Goal: Task Accomplishment & Management: Complete application form

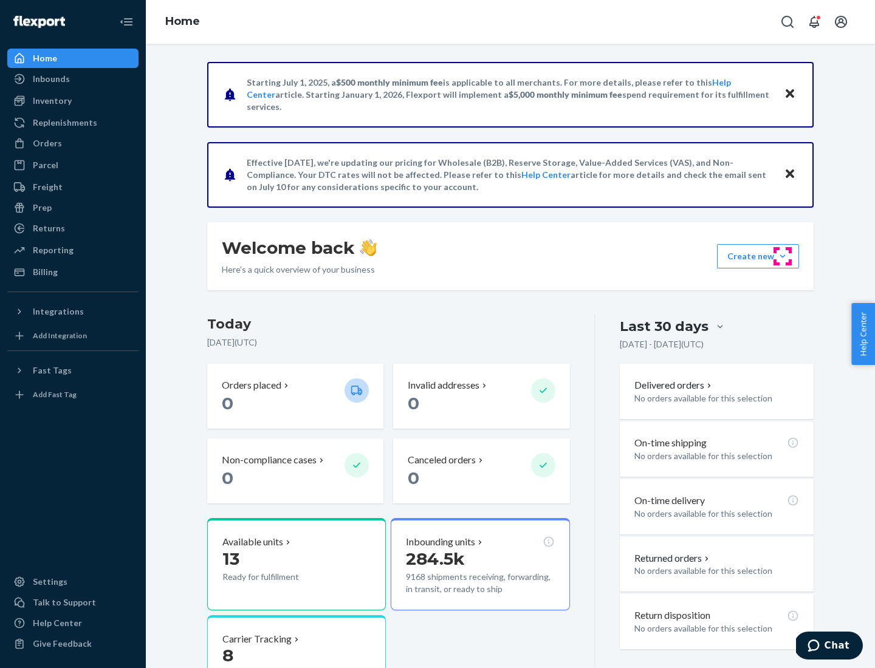
click at [782, 256] on button "Create new Create new inbound Create new order Create new product" at bounding box center [758, 256] width 82 height 24
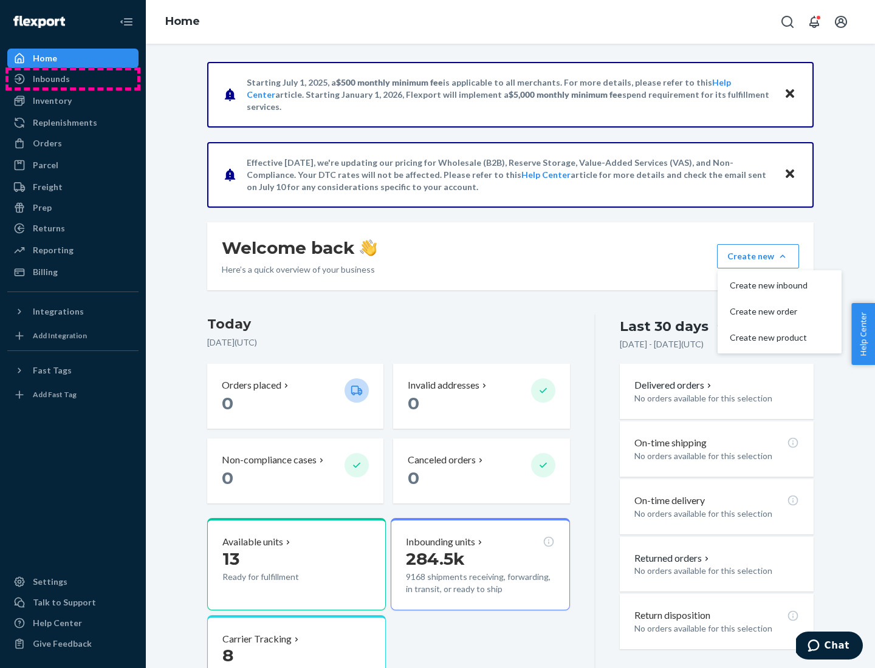
click at [73, 79] on div "Inbounds" at bounding box center [73, 78] width 129 height 17
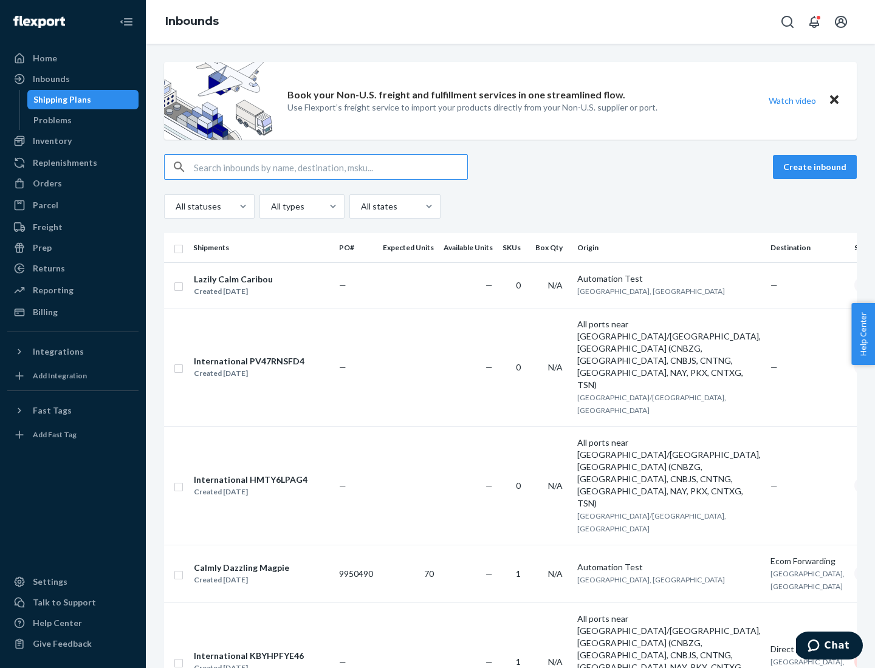
click at [816, 167] on button "Create inbound" at bounding box center [815, 167] width 84 height 24
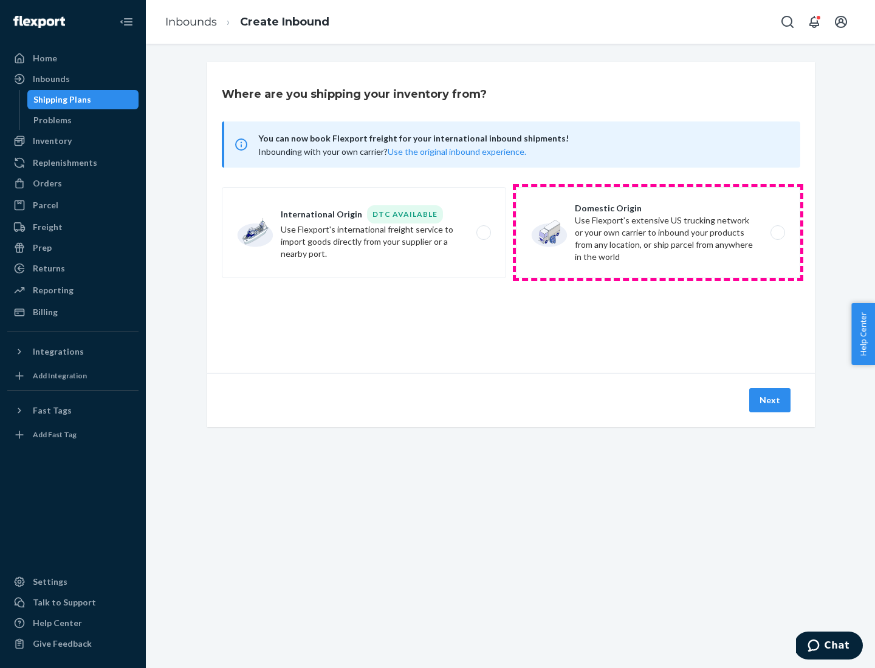
click at [658, 233] on label "Domestic Origin Use Flexport’s extensive US trucking network or your own carrie…" at bounding box center [658, 232] width 284 height 91
click at [777, 233] on input "Domestic Origin Use Flexport’s extensive US trucking network or your own carrie…" at bounding box center [781, 233] width 8 height 8
radio input "true"
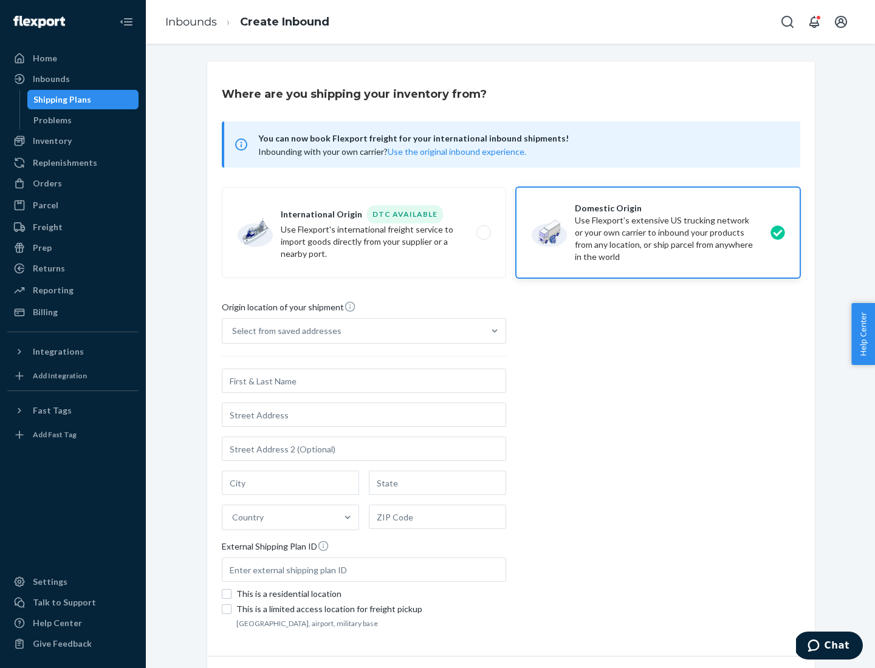
click at [284, 331] on div "Select from saved addresses" at bounding box center [286, 331] width 109 height 12
click at [233, 331] on input "Select from saved addresses" at bounding box center [232, 331] width 1 height 12
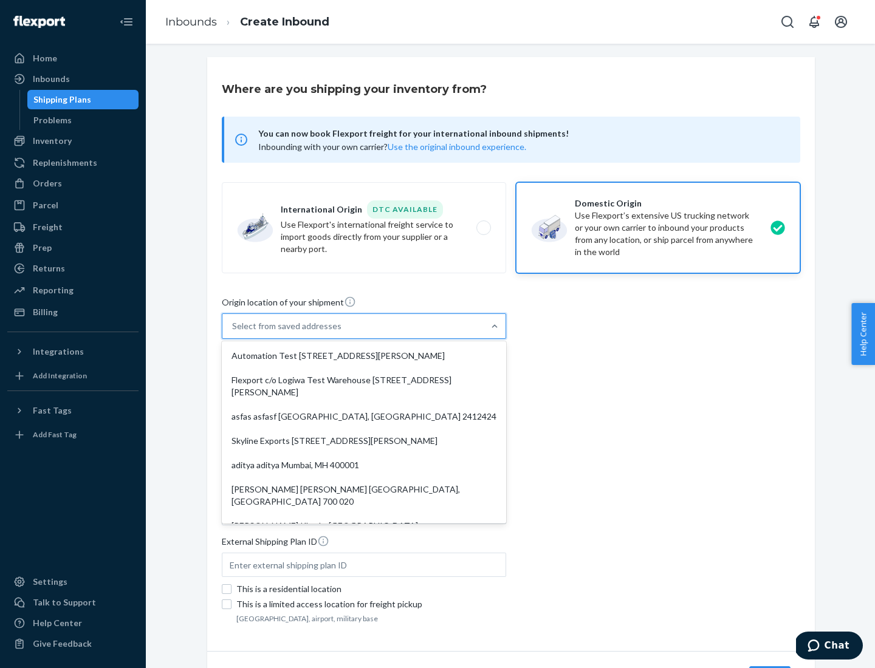
click at [364, 356] on div "Automation Test [STREET_ADDRESS][PERSON_NAME]" at bounding box center [363, 356] width 279 height 24
click at [233, 332] on input "option Automation Test [STREET_ADDRESS][PERSON_NAME]. 9 results available. Use …" at bounding box center [232, 326] width 1 height 12
type input "Automation Test"
type input "[STREET_ADDRESS][PERSON_NAME]"
type input "9th Floor"
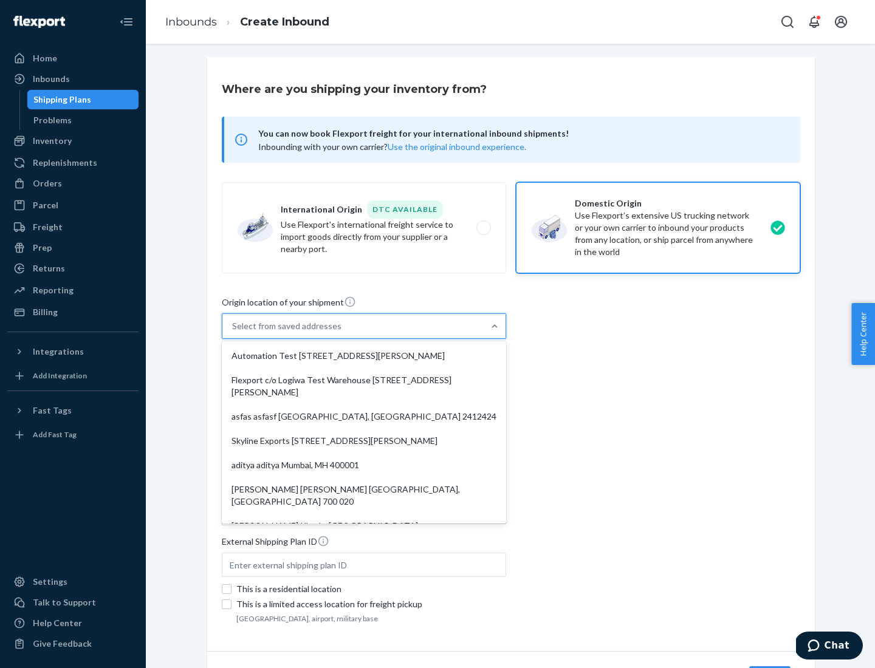
type input "[GEOGRAPHIC_DATA]"
type input "CA"
type input "94104"
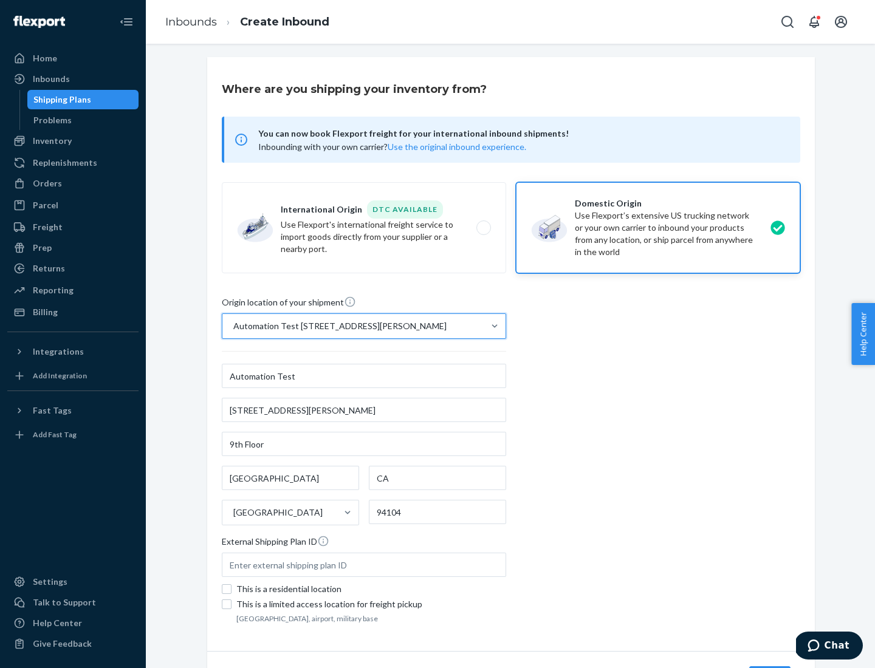
scroll to position [71, 0]
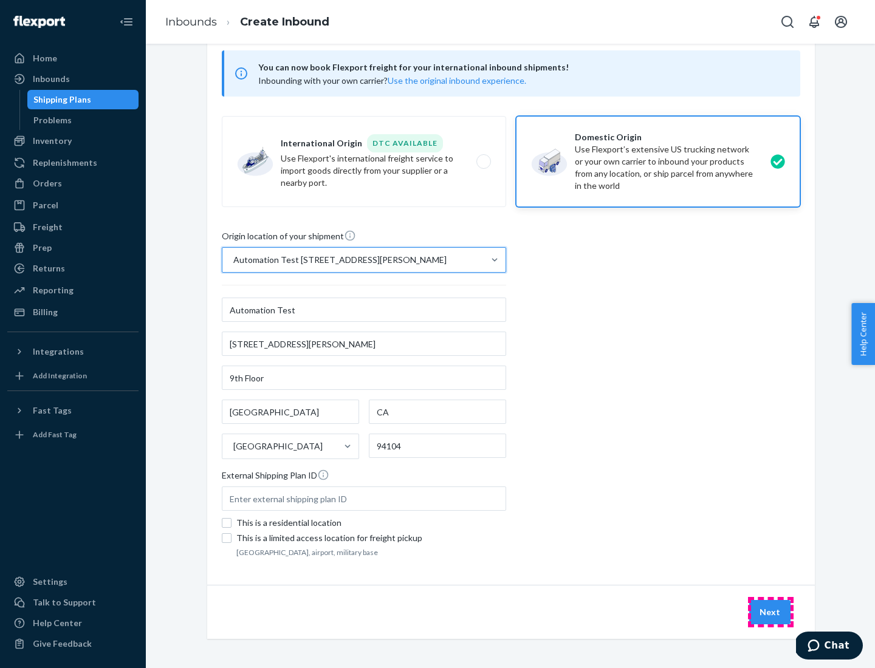
click at [770, 612] on button "Next" at bounding box center [769, 612] width 41 height 24
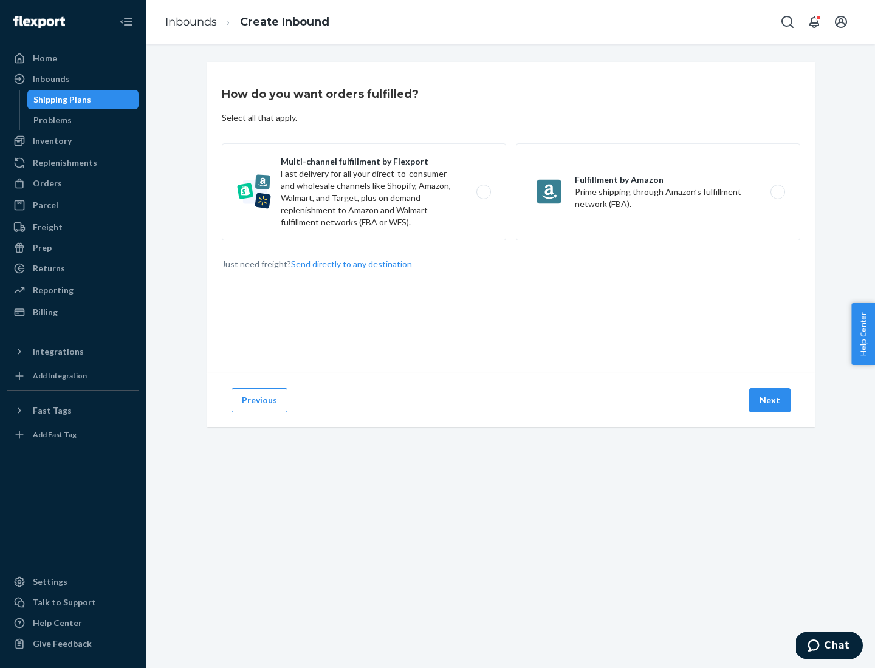
click at [364, 192] on label "Multi-channel fulfillment by Flexport Fast delivery for all your direct-to-cons…" at bounding box center [364, 191] width 284 height 97
click at [483, 192] on input "Multi-channel fulfillment by Flexport Fast delivery for all your direct-to-cons…" at bounding box center [487, 192] width 8 height 8
radio input "true"
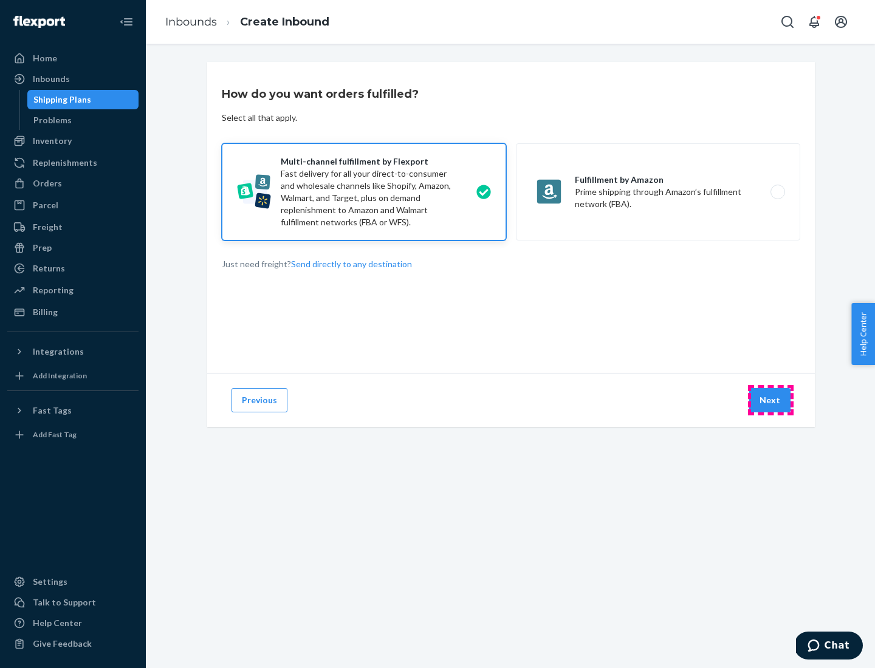
click at [770, 400] on button "Next" at bounding box center [769, 400] width 41 height 24
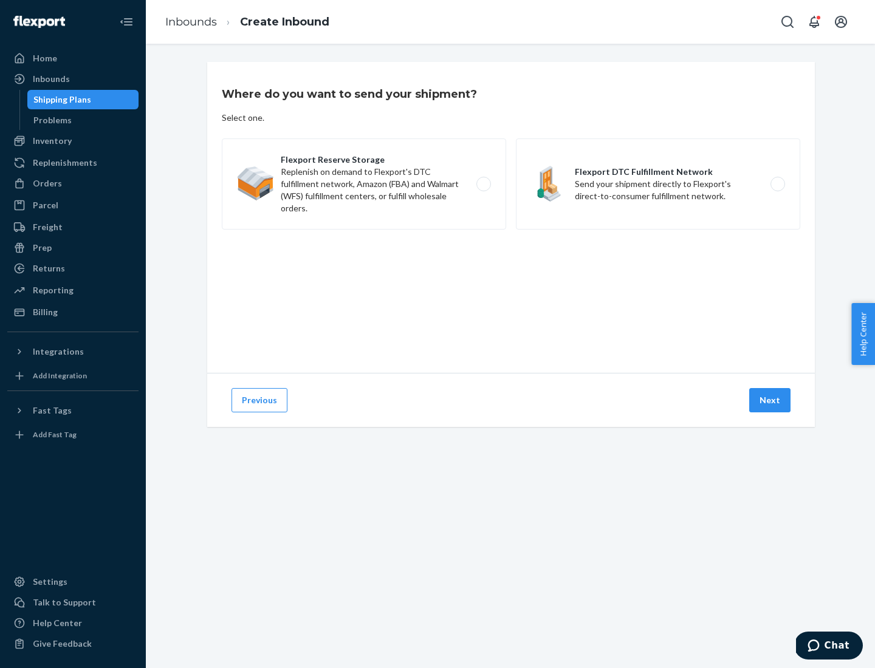
click at [658, 184] on label "Flexport DTC Fulfillment Network Send your shipment directly to Flexport's dire…" at bounding box center [658, 183] width 284 height 91
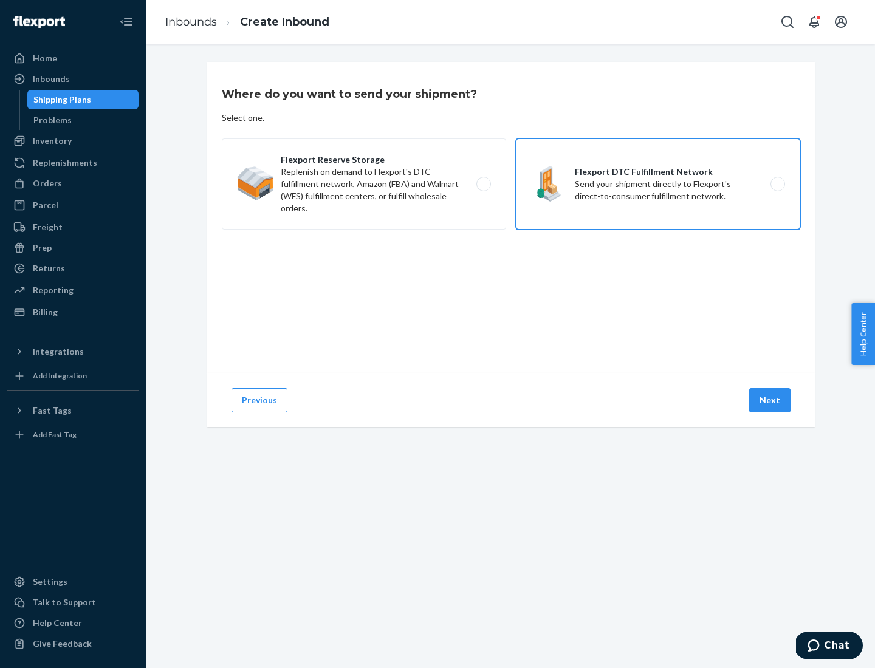
click at [777, 184] on input "Flexport DTC Fulfillment Network Send your shipment directly to Flexport's dire…" at bounding box center [781, 184] width 8 height 8
radio input "true"
click at [770, 400] on button "Next" at bounding box center [769, 400] width 41 height 24
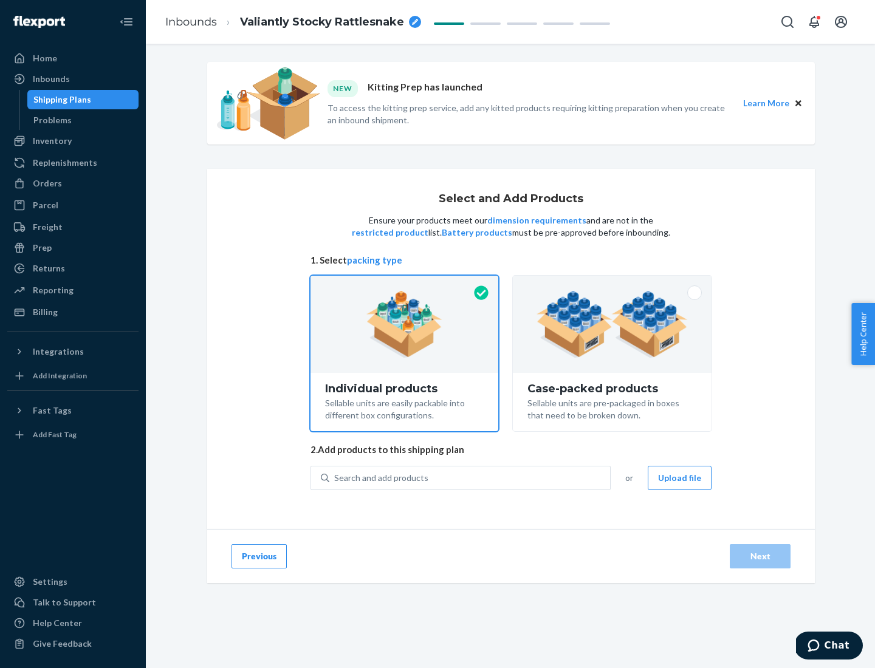
click at [612, 324] on img at bounding box center [611, 324] width 151 height 67
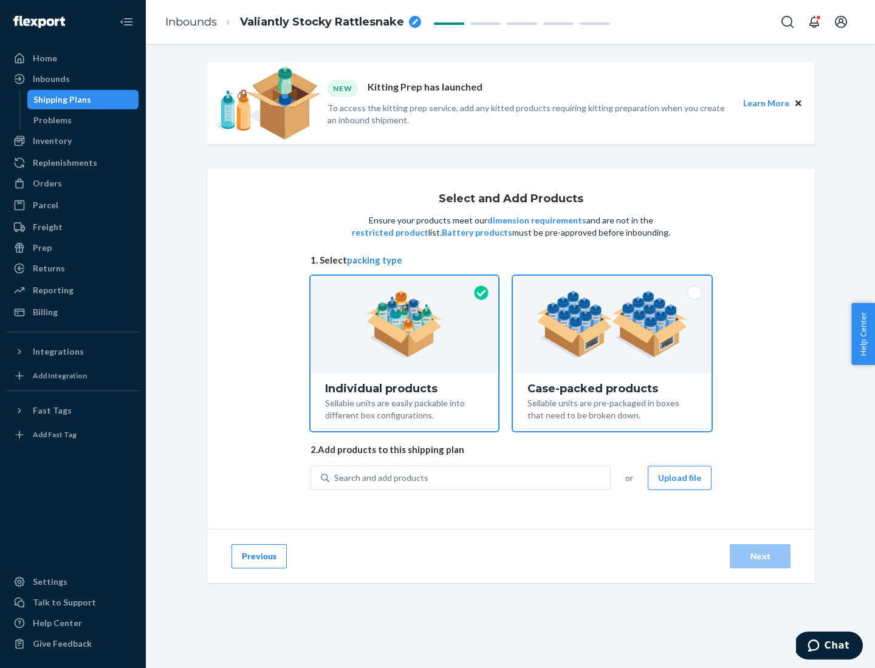
click at [612, 284] on input "Case-packed products Sellable units are pre-packaged in boxes that need to be b…" at bounding box center [612, 280] width 8 height 8
radio input "true"
radio input "false"
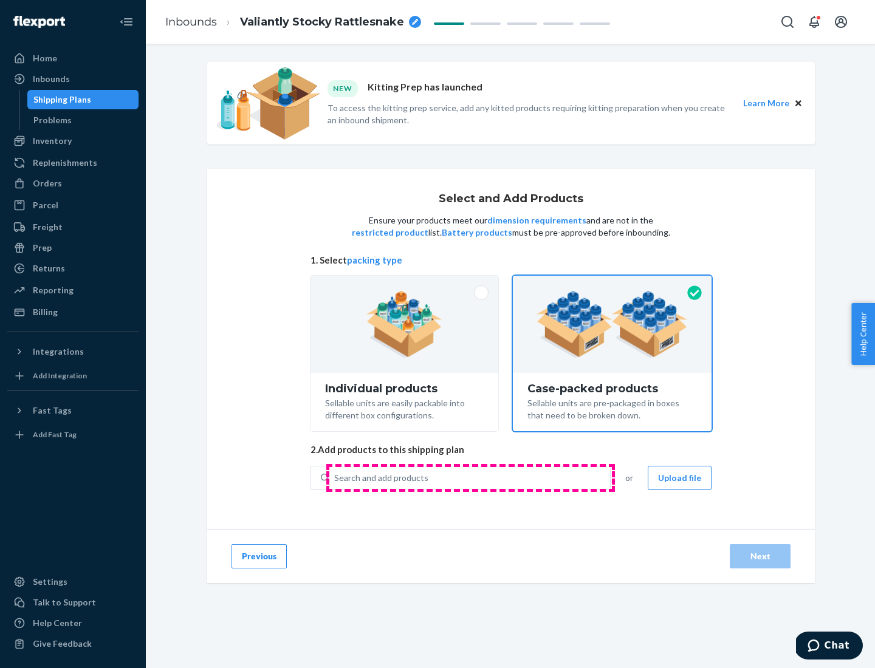
click at [470, 477] on div "Search and add products" at bounding box center [469, 478] width 281 height 22
click at [335, 477] on input "Search and add products" at bounding box center [334, 478] width 1 height 12
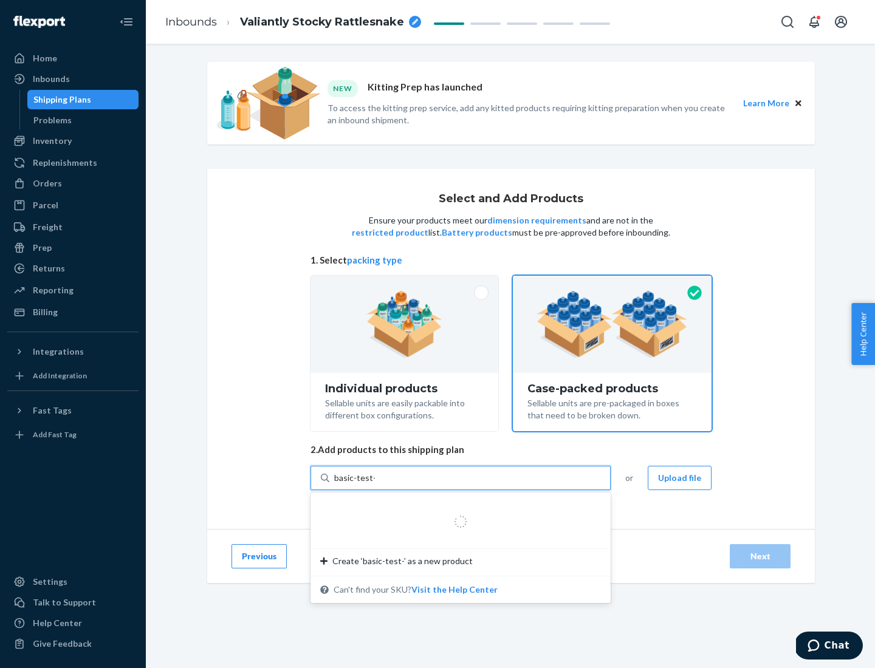
type input "basic-test-product-1"
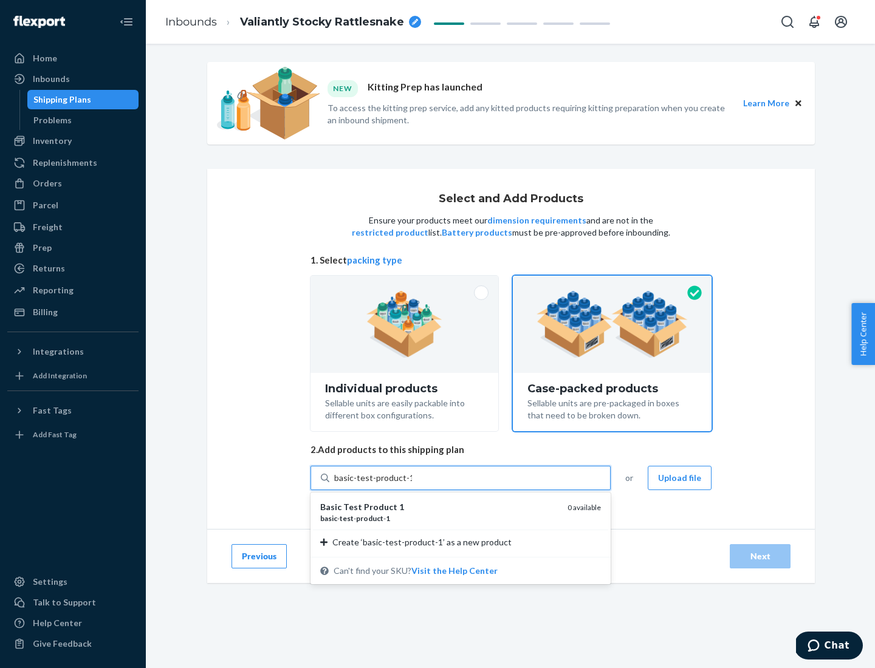
click at [439, 518] on div "basic - test - product - 1" at bounding box center [438, 518] width 237 height 10
click at [412, 484] on input "basic-test-product-1" at bounding box center [373, 478] width 78 height 12
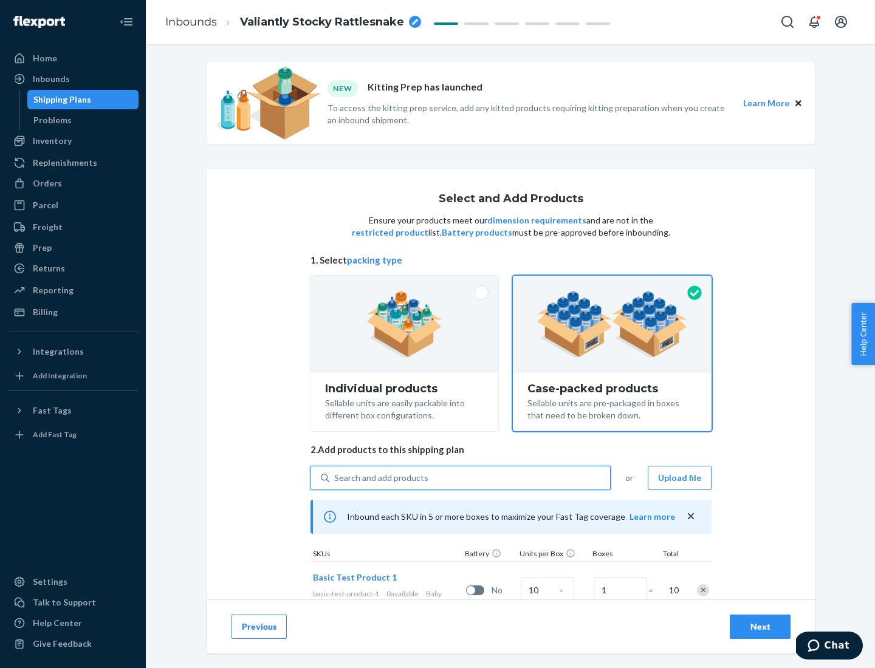
scroll to position [44, 0]
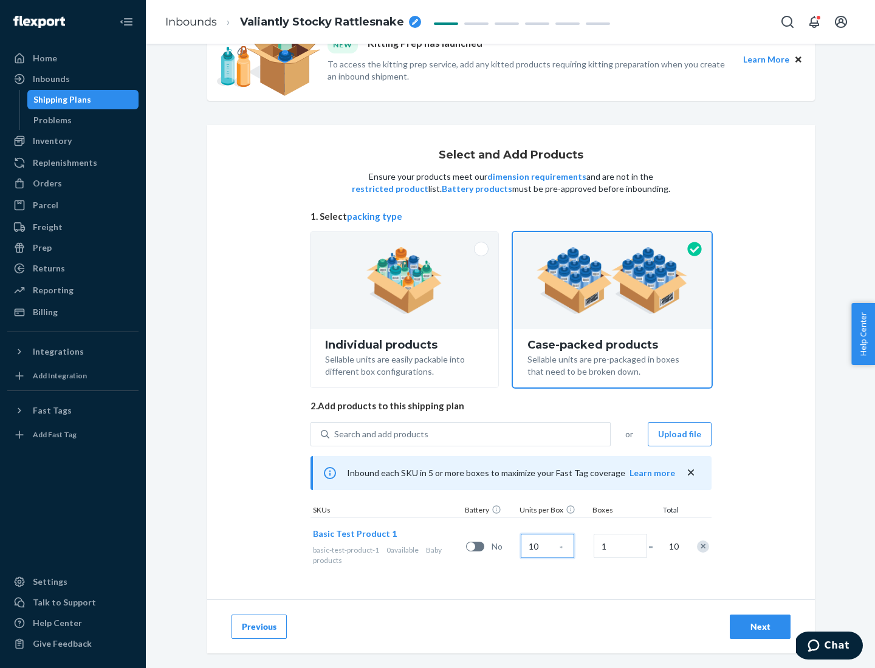
type input "10"
type input "7"
click at [760, 627] on div "Next" at bounding box center [760, 627] width 40 height 12
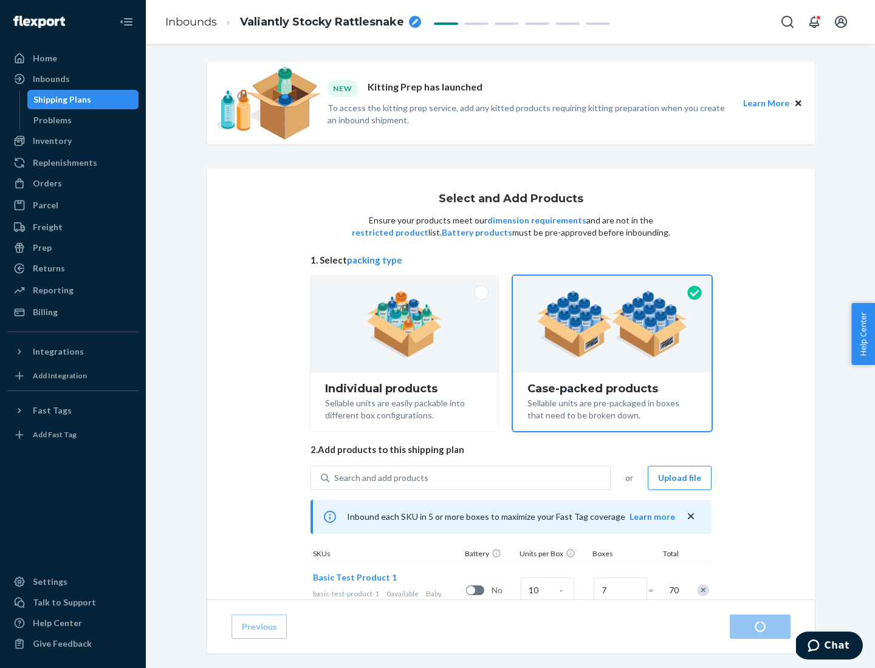
radio input "true"
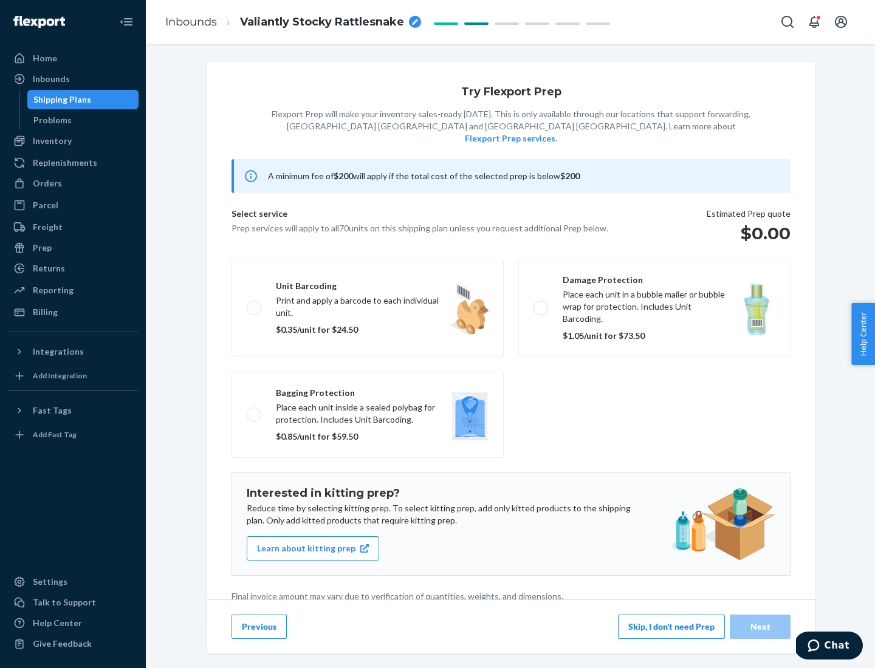
scroll to position [3, 0]
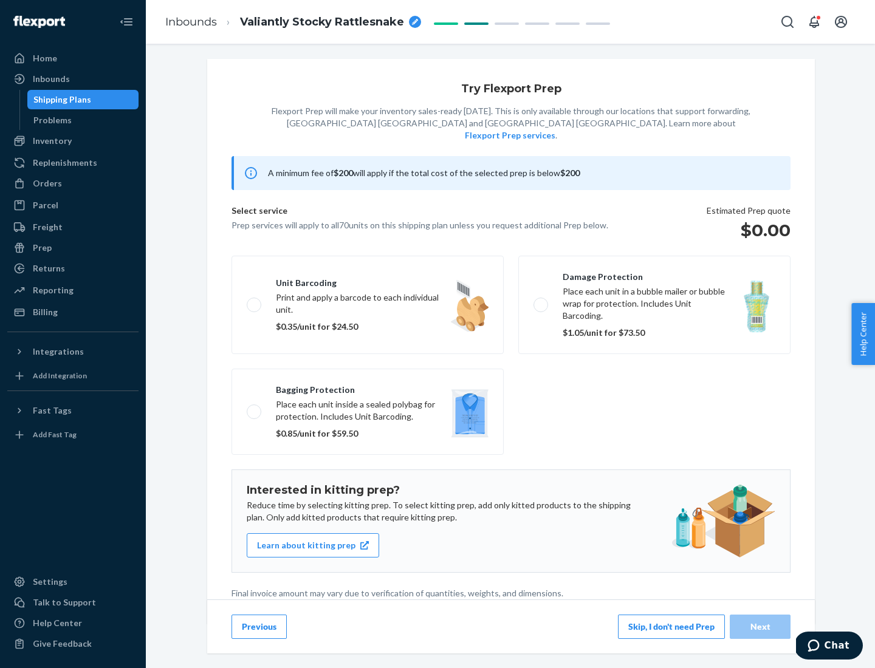
click at [367, 387] on label "Bagging protection Place each unit inside a sealed polybag for protection. Incl…" at bounding box center [367, 412] width 272 height 86
click at [254, 408] on input "Bagging protection Place each unit inside a sealed polybag for protection. Incl…" at bounding box center [251, 412] width 8 height 8
checkbox input "true"
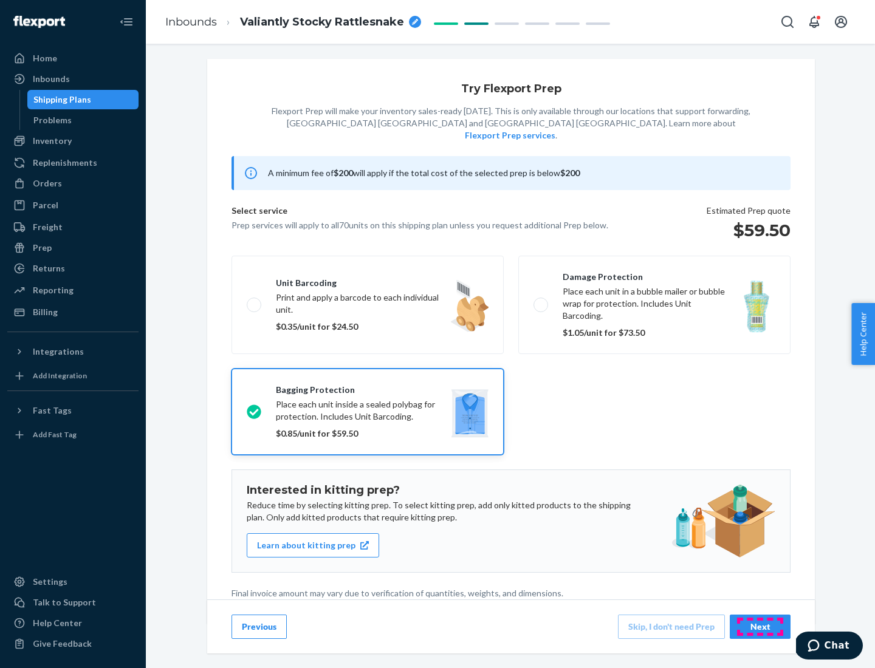
click at [760, 626] on div "Next" at bounding box center [760, 627] width 40 height 12
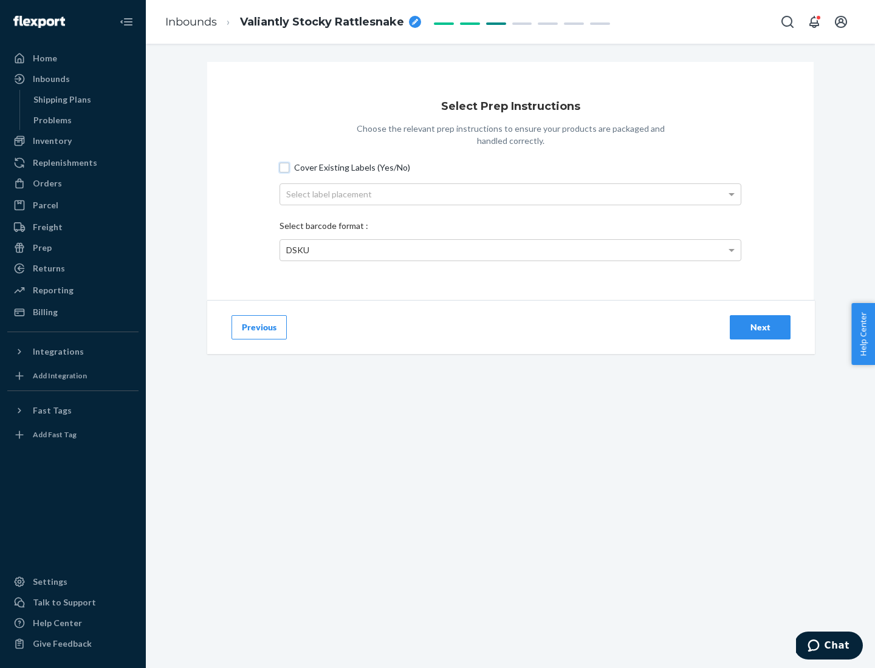
click at [284, 167] on input "Cover Existing Labels (Yes/No)" at bounding box center [284, 168] width 10 height 10
checkbox input "true"
click at [510, 194] on div "Select label placement" at bounding box center [510, 194] width 460 height 21
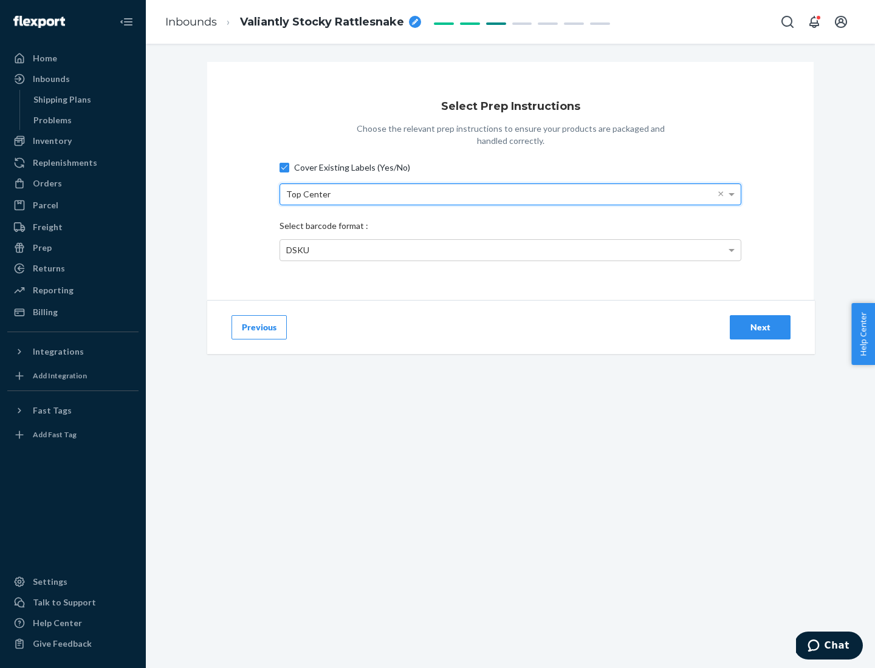
click at [510, 250] on div "DSKU" at bounding box center [510, 250] width 460 height 21
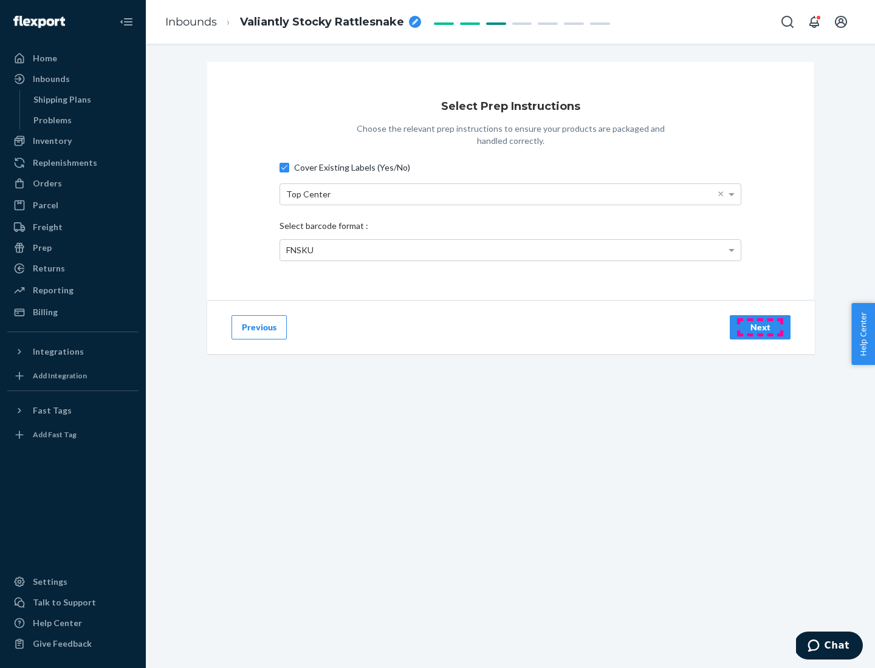
click at [760, 327] on div "Next" at bounding box center [760, 327] width 40 height 12
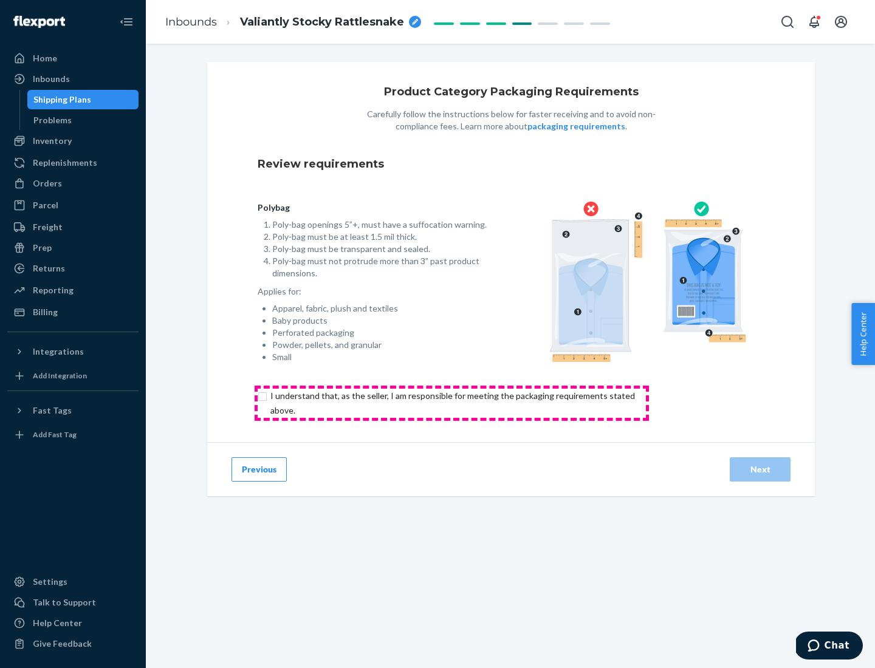
click at [451, 403] on input "checkbox" at bounding box center [460, 403] width 404 height 29
checkbox input "true"
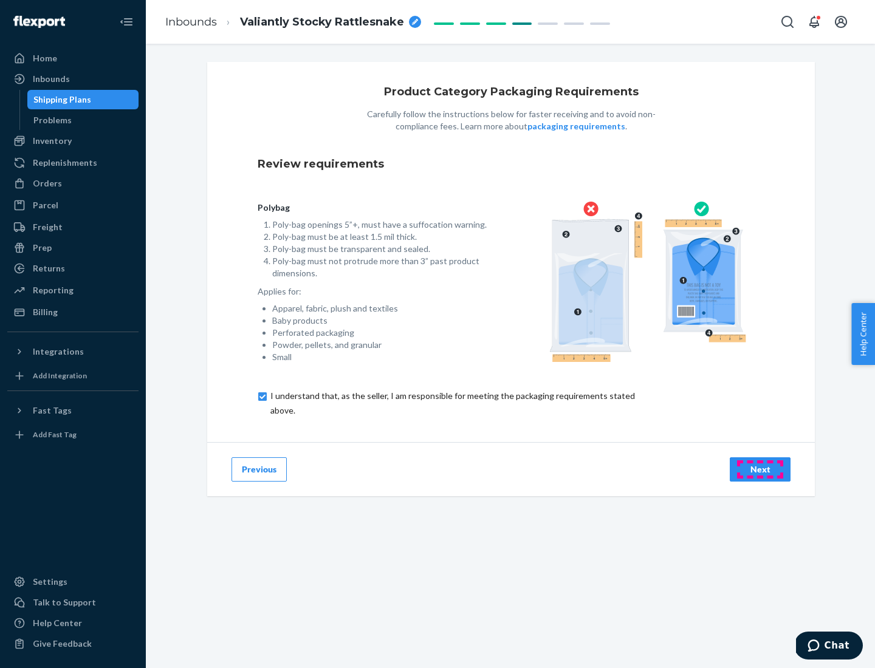
click at [760, 469] on div "Next" at bounding box center [760, 469] width 40 height 12
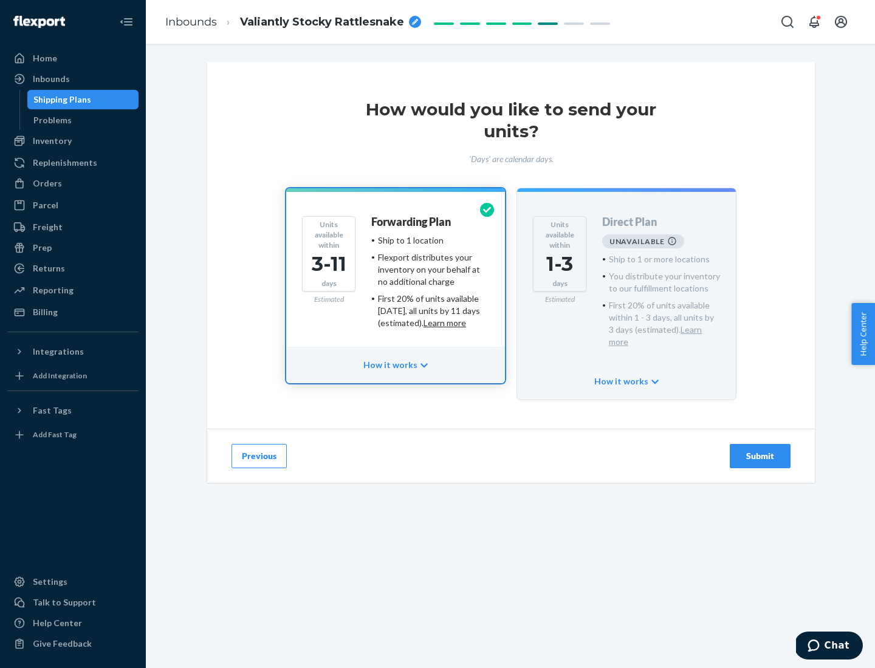
click at [412, 222] on h4 "Forwarding Plan" at bounding box center [411, 222] width 80 height 12
click at [760, 450] on div "Submit" at bounding box center [760, 456] width 40 height 12
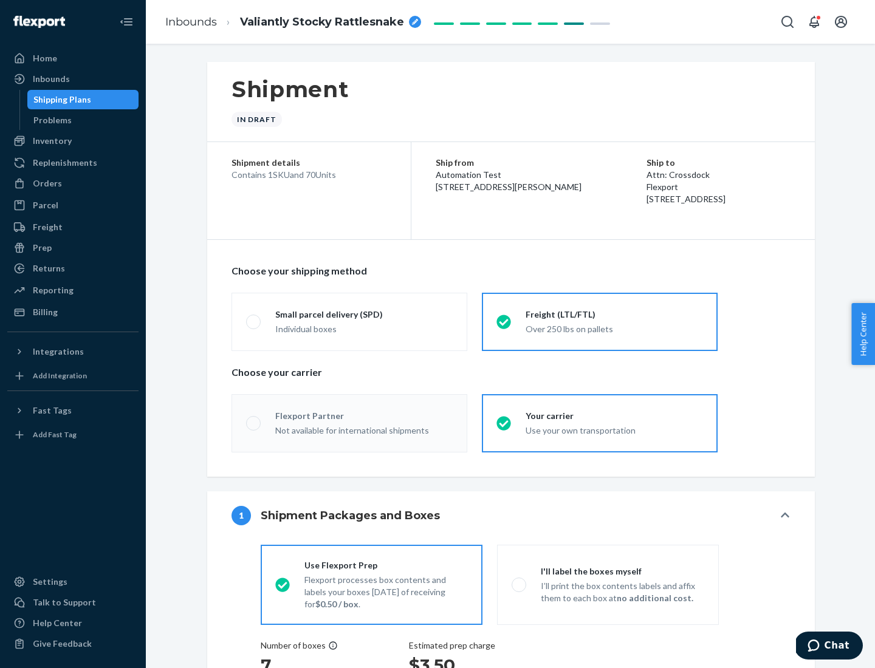
radio input "true"
radio input "false"
radio input "true"
radio input "false"
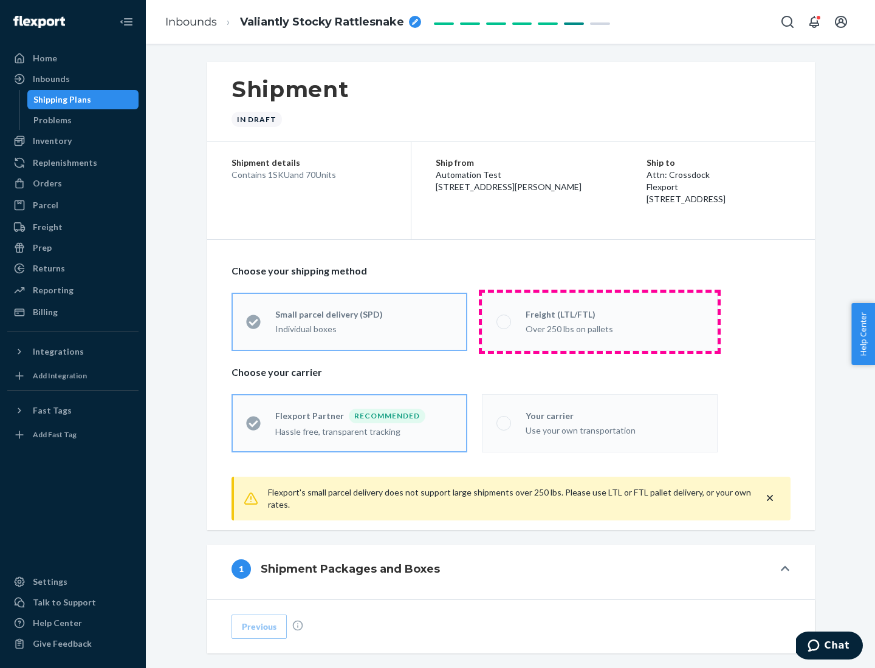
click at [599, 321] on div "Over 250 lbs on pallets" at bounding box center [613, 328] width 177 height 15
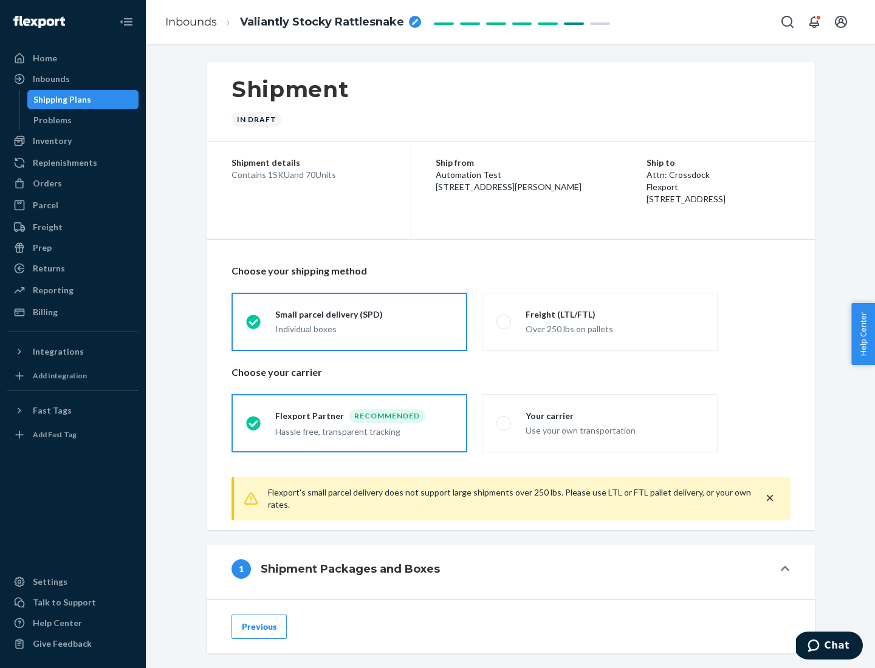
scroll to position [67, 0]
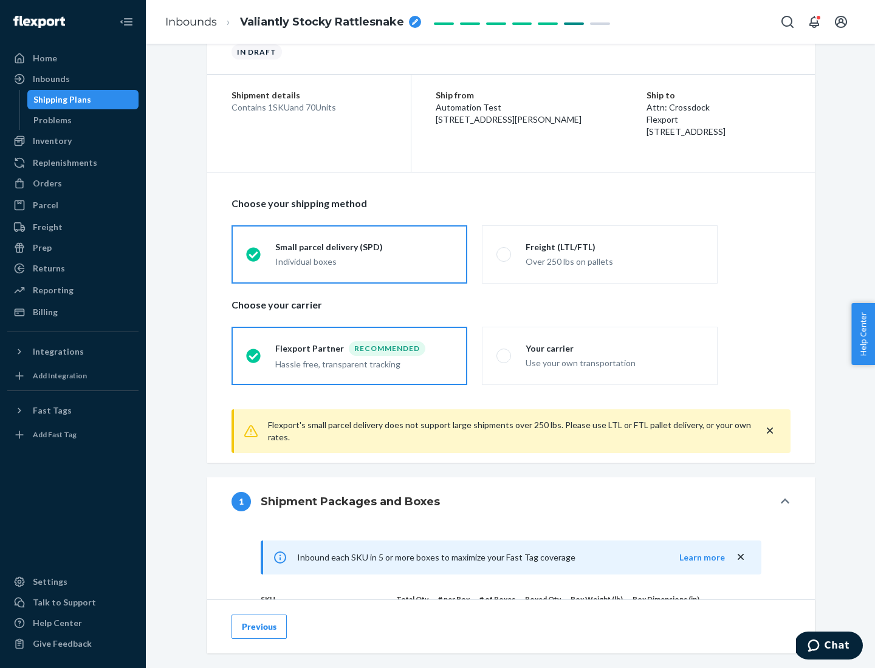
click at [349, 356] on div "Hassle free, transparent tracking" at bounding box center [363, 363] width 177 height 15
click at [254, 355] on input "Flexport Partner Recommended Hassle free, transparent tracking" at bounding box center [250, 356] width 8 height 8
